Goal: Task Accomplishment & Management: Manage account settings

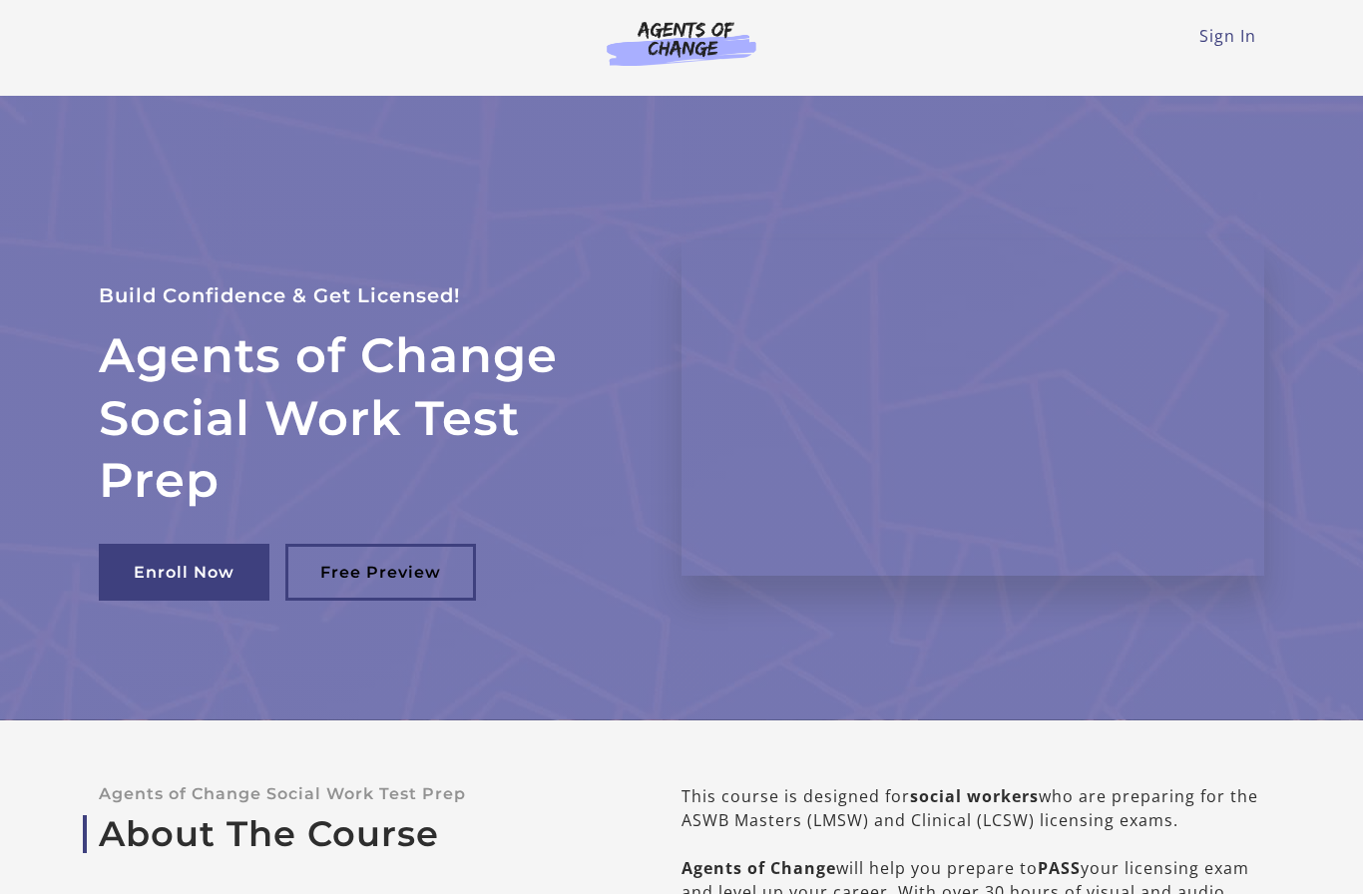
click at [1247, 38] on link "Sign In" at bounding box center [1227, 36] width 57 height 22
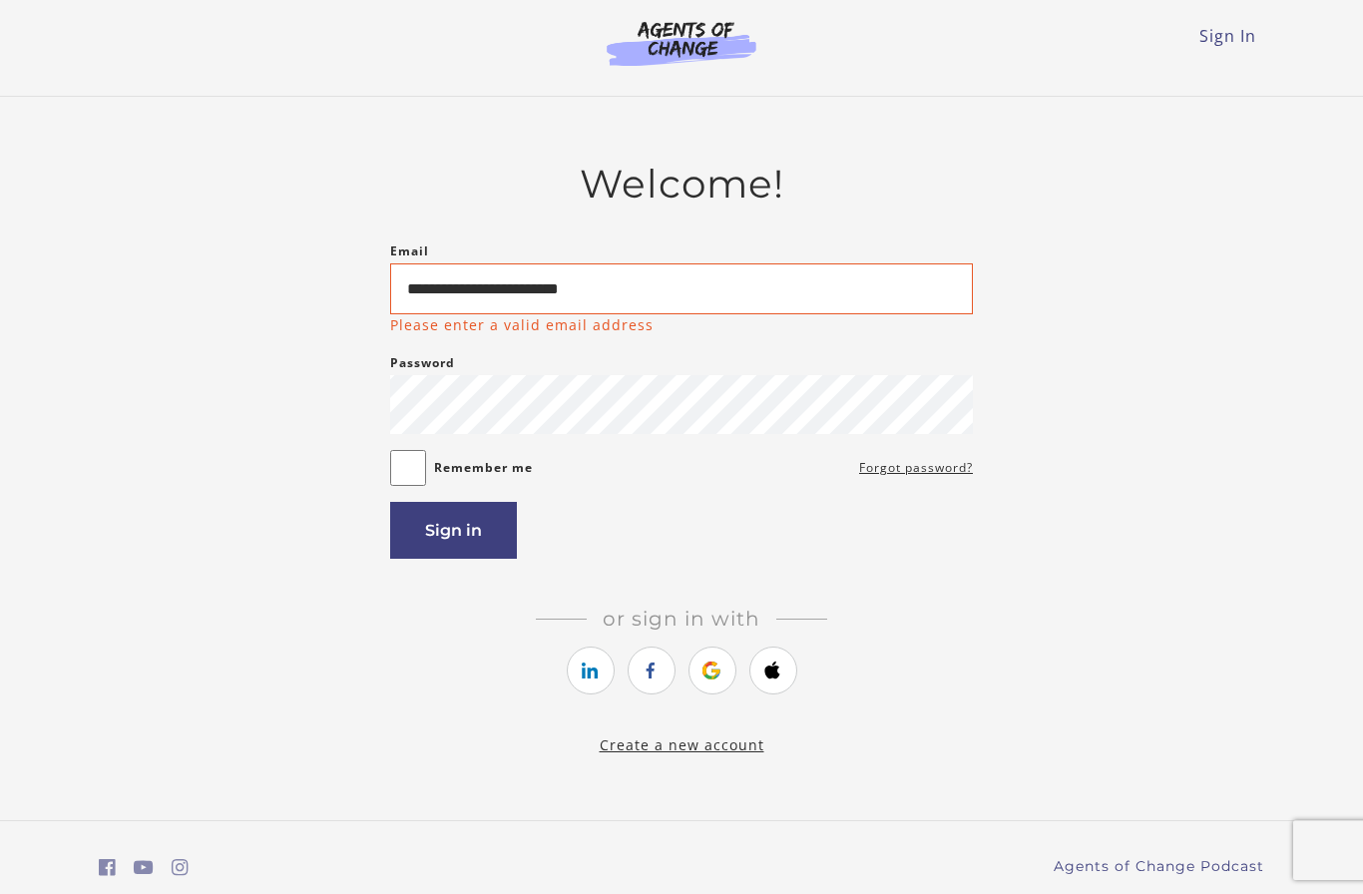
type input "**********"
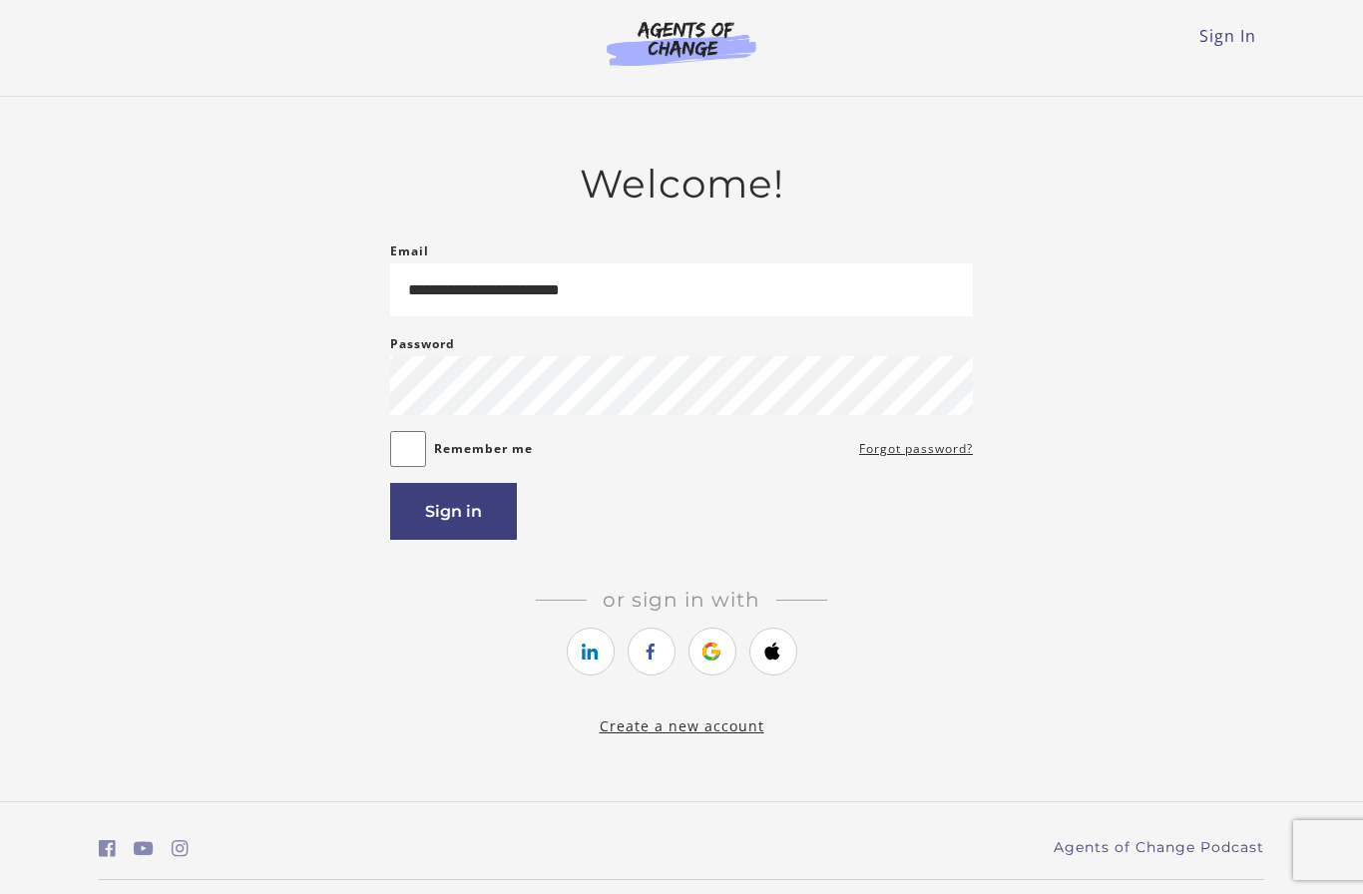
click at [480, 526] on button "Sign in" at bounding box center [453, 511] width 127 height 57
